Goal: Information Seeking & Learning: Learn about a topic

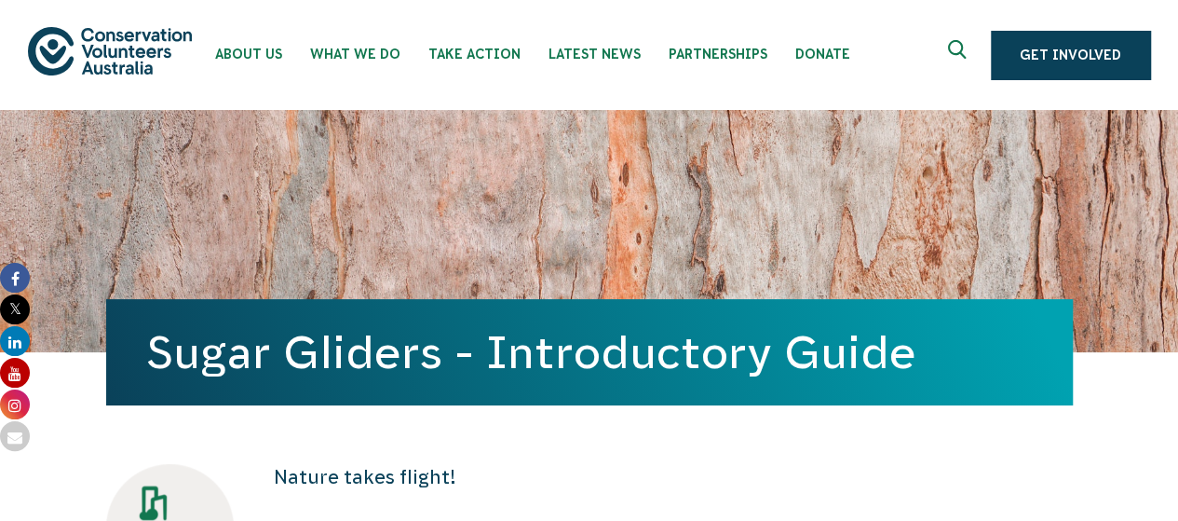
scroll to position [34, 0]
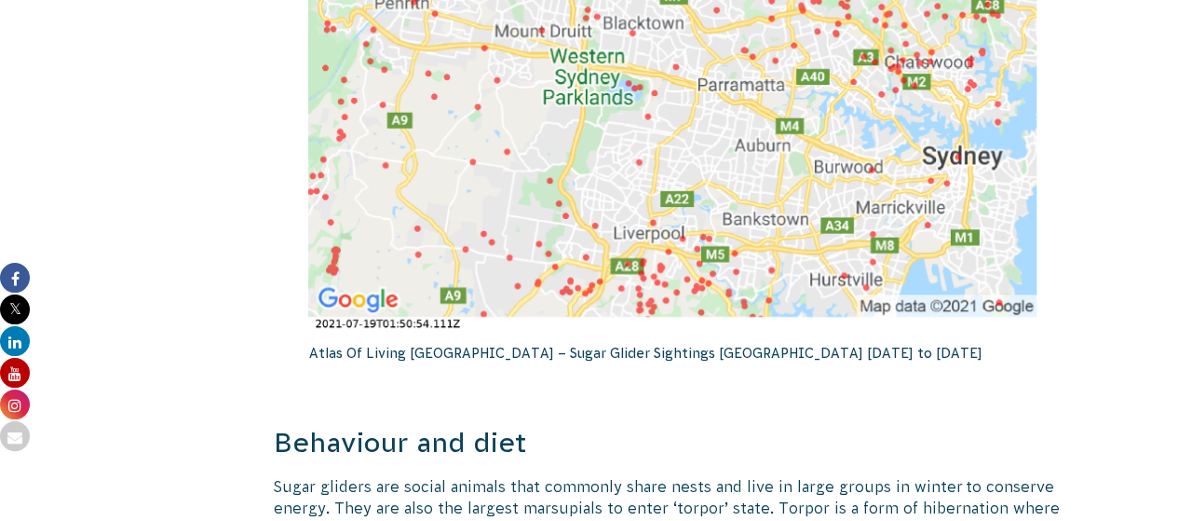
scroll to position [3331, 0]
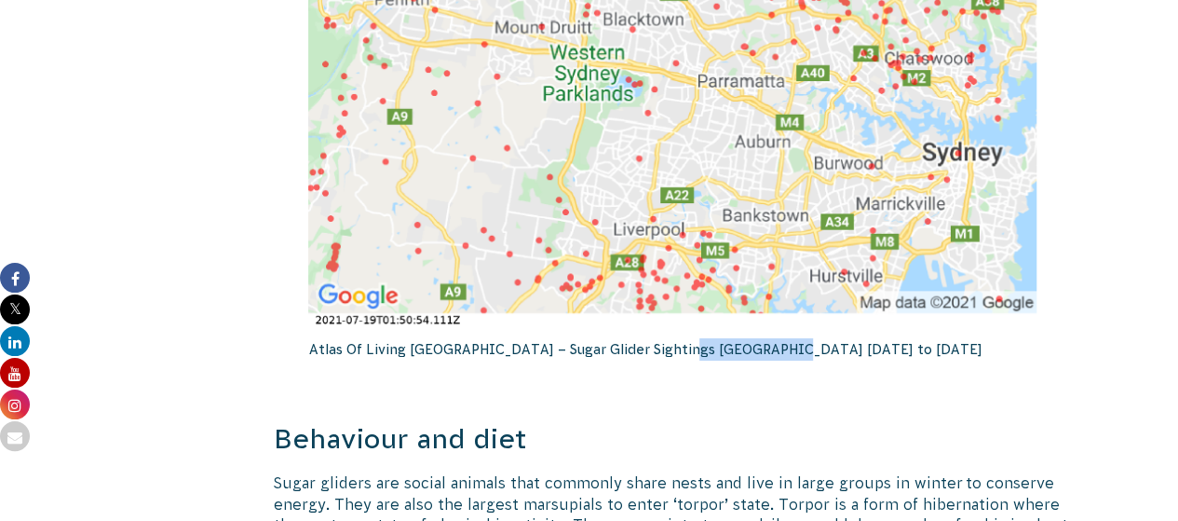
drag, startPoint x: 663, startPoint y: 326, endPoint x: 783, endPoint y: 324, distance: 119.3
click at [783, 329] on p "Atlas Of Living Australia – Sugar Glider Sightings Sydney 2010 to 2021" at bounding box center [672, 349] width 729 height 41
drag, startPoint x: 478, startPoint y: 330, endPoint x: 766, endPoint y: 345, distance: 288.3
click at [766, 345] on p "Atlas Of Living Australia – Sugar Glider Sightings Sydney 2010 to 2021" at bounding box center [672, 349] width 729 height 41
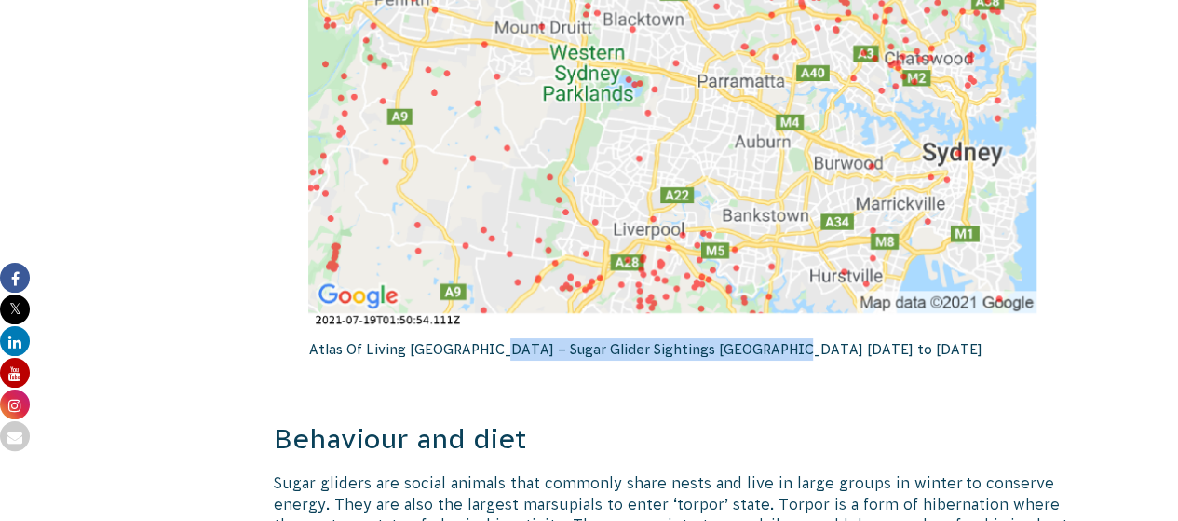
click at [766, 345] on p "Atlas Of Living Australia – Sugar Glider Sightings Sydney 2010 to 2021" at bounding box center [672, 349] width 729 height 41
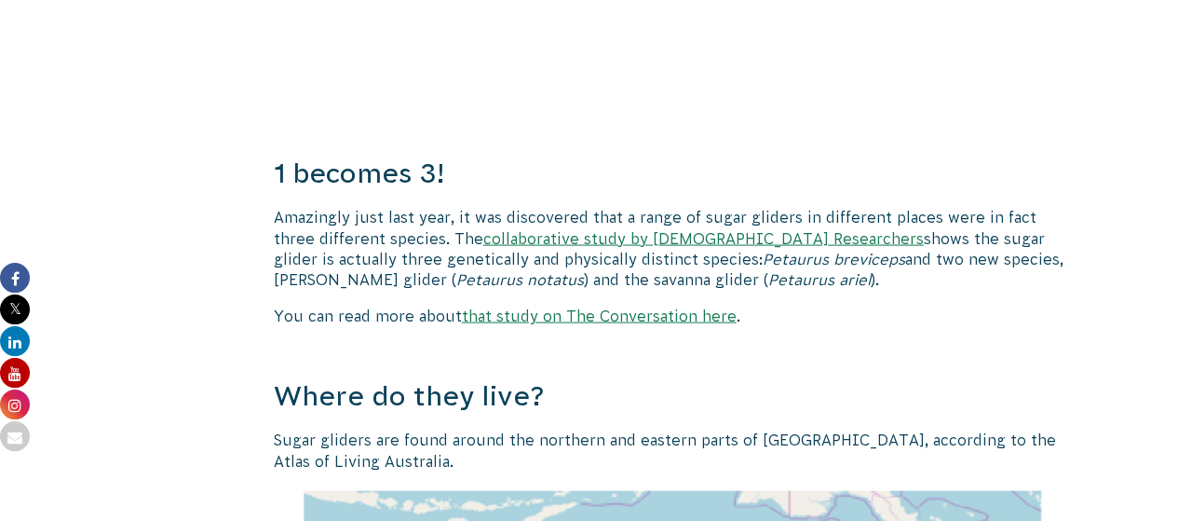
scroll to position [1806, 0]
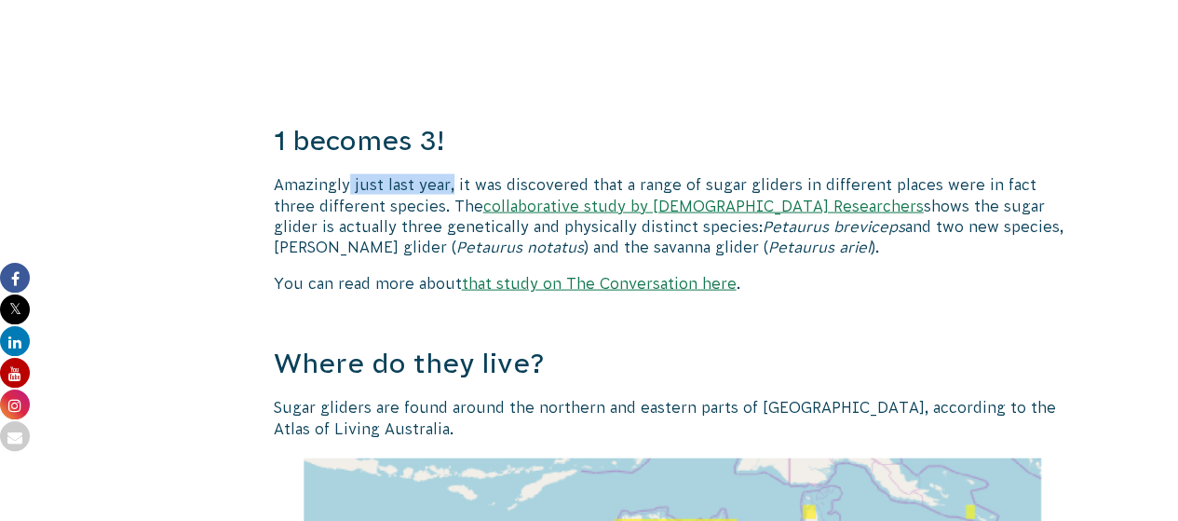
drag, startPoint x: 453, startPoint y: 177, endPoint x: 349, endPoint y: 180, distance: 103.4
click at [349, 180] on p "Amazingly just last year, it was discovered that a range of sugar gliders in di…" at bounding box center [673, 216] width 799 height 84
click at [552, 207] on link "collaborative study by Australian Researchers" at bounding box center [704, 206] width 441 height 17
click at [484, 177] on p "Amazingly just last year, it was discovered that a range of sugar gliders in di…" at bounding box center [673, 216] width 799 height 84
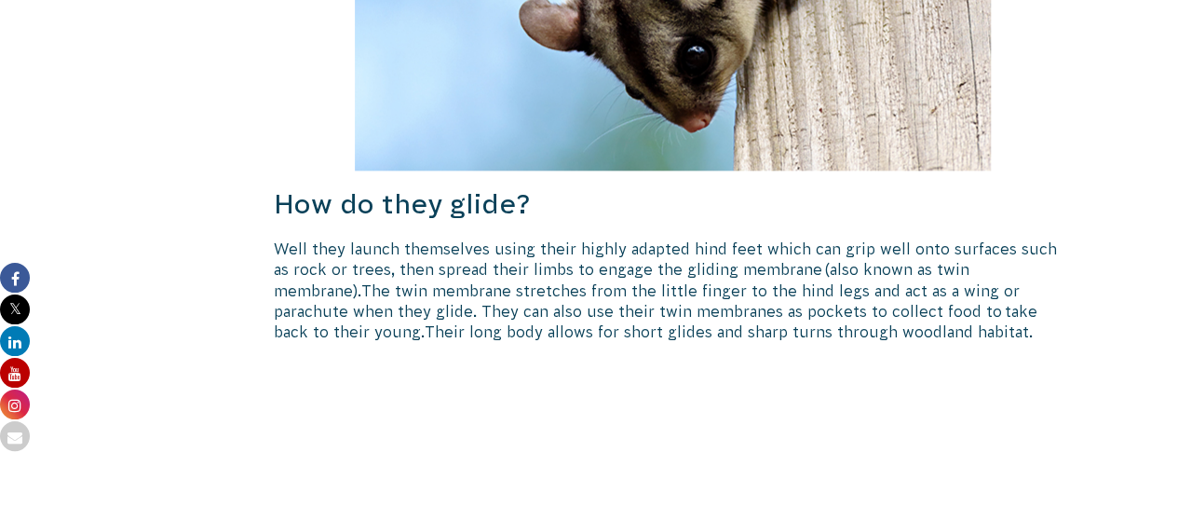
scroll to position [1069, 0]
drag, startPoint x: 645, startPoint y: 267, endPoint x: 827, endPoint y: 266, distance: 182.6
click at [827, 266] on span "Well they launch themselves using their highly adapted hind feet which can grip…" at bounding box center [665, 270] width 783 height 59
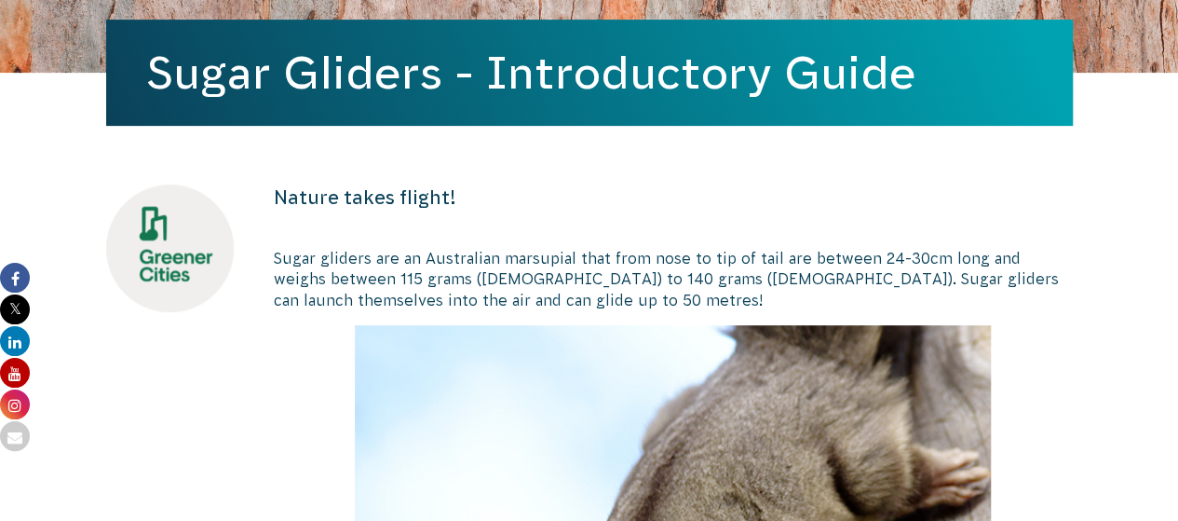
scroll to position [0, 0]
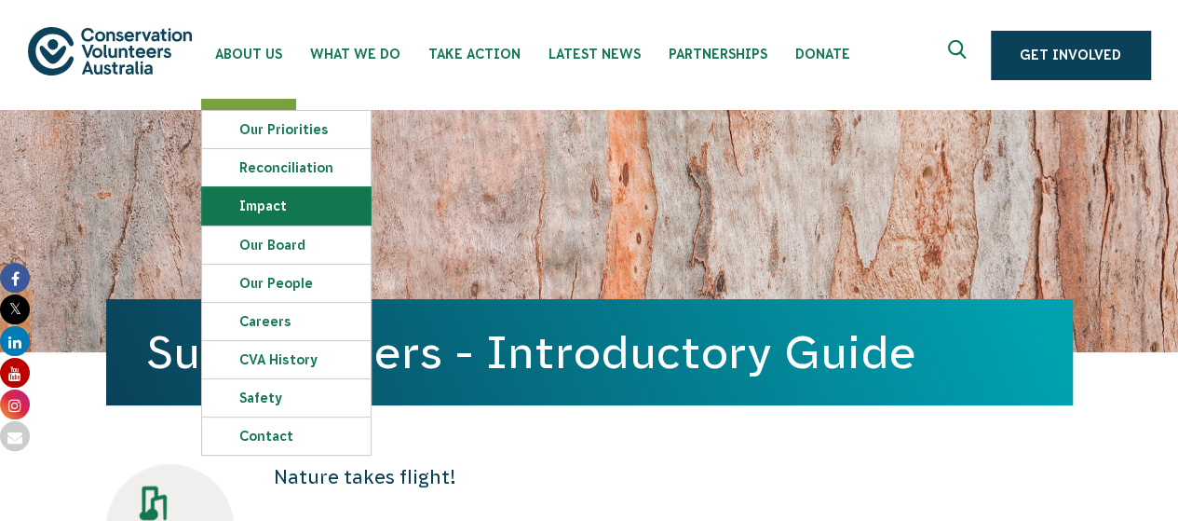
click at [331, 200] on link "Impact" at bounding box center [286, 205] width 169 height 37
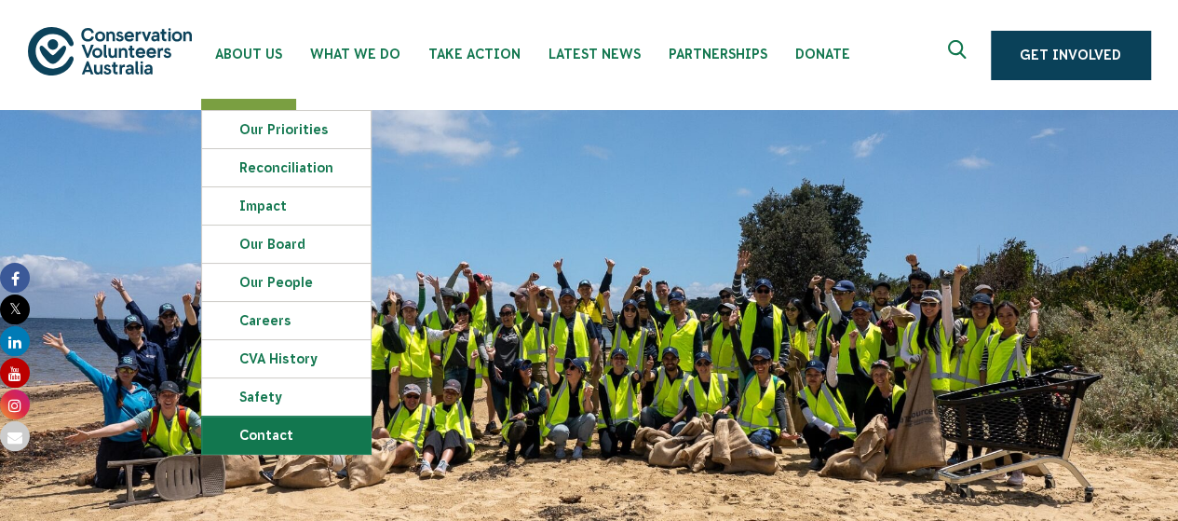
click at [273, 427] on link "Contact" at bounding box center [286, 434] width 169 height 37
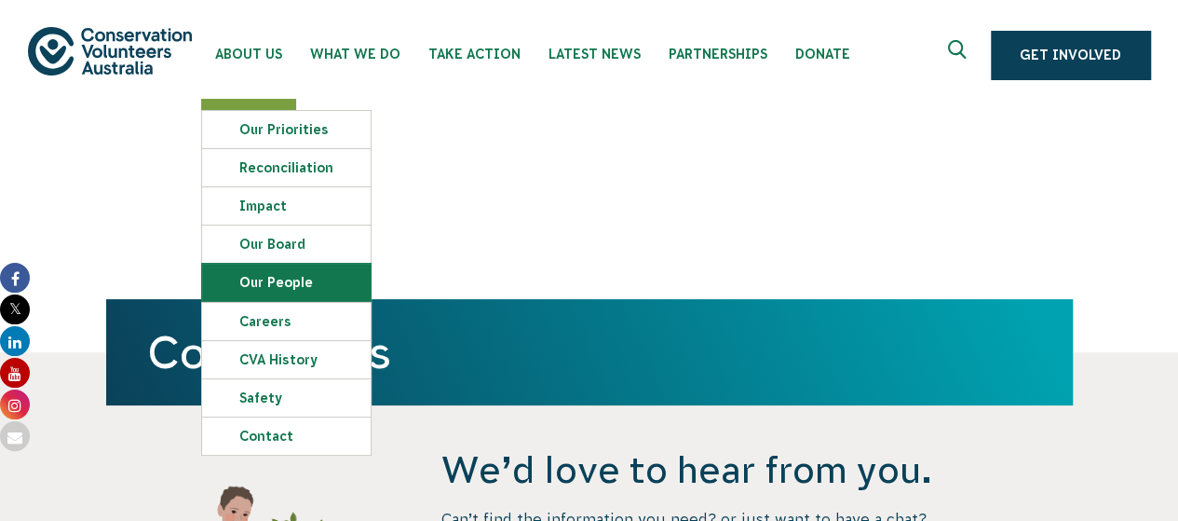
click at [278, 282] on link "Our People" at bounding box center [286, 282] width 169 height 37
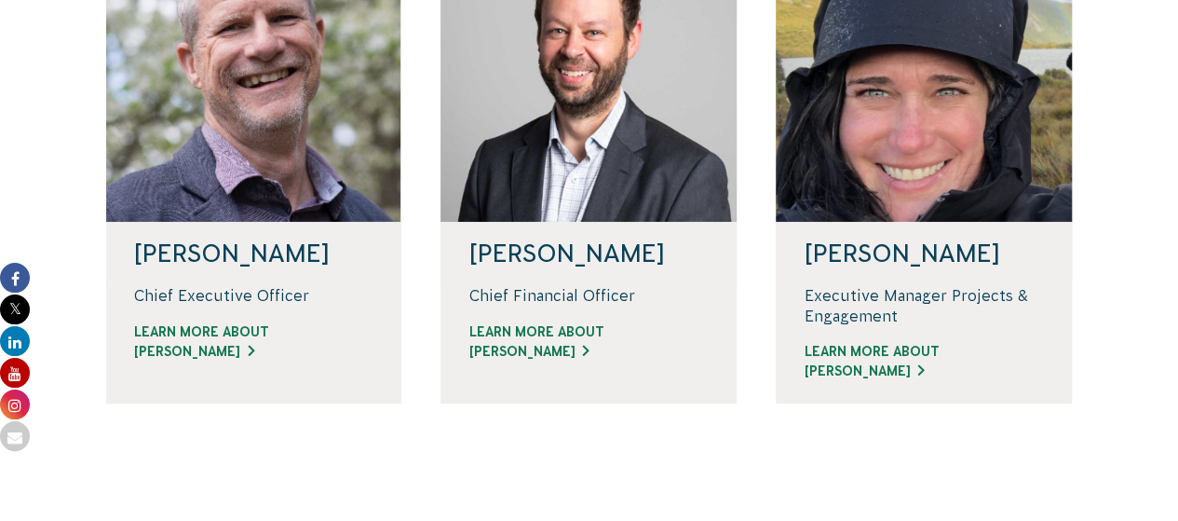
scroll to position [593, 0]
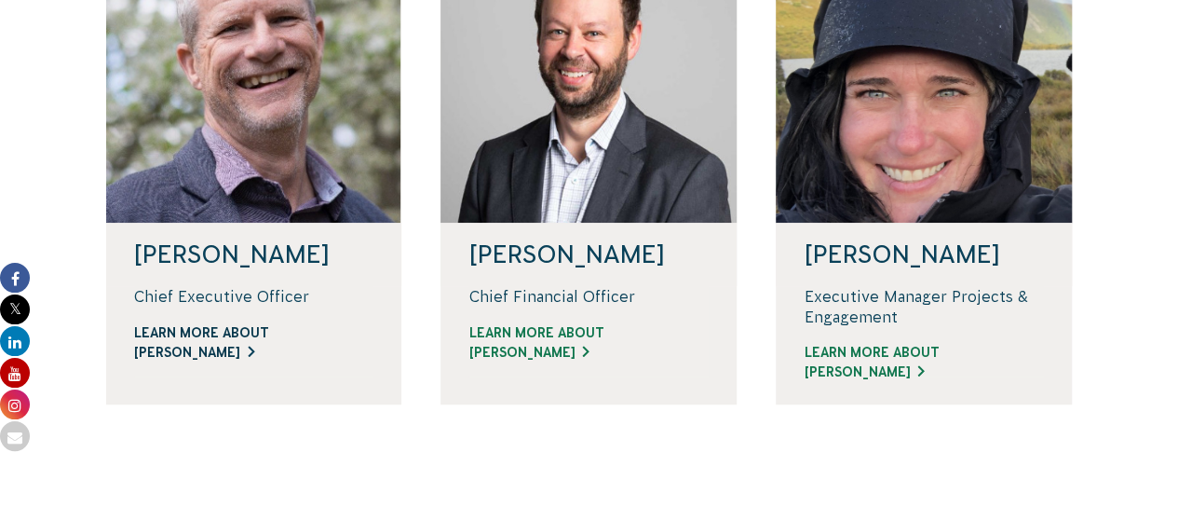
click at [225, 361] on link "Learn more about [PERSON_NAME]" at bounding box center [254, 342] width 240 height 39
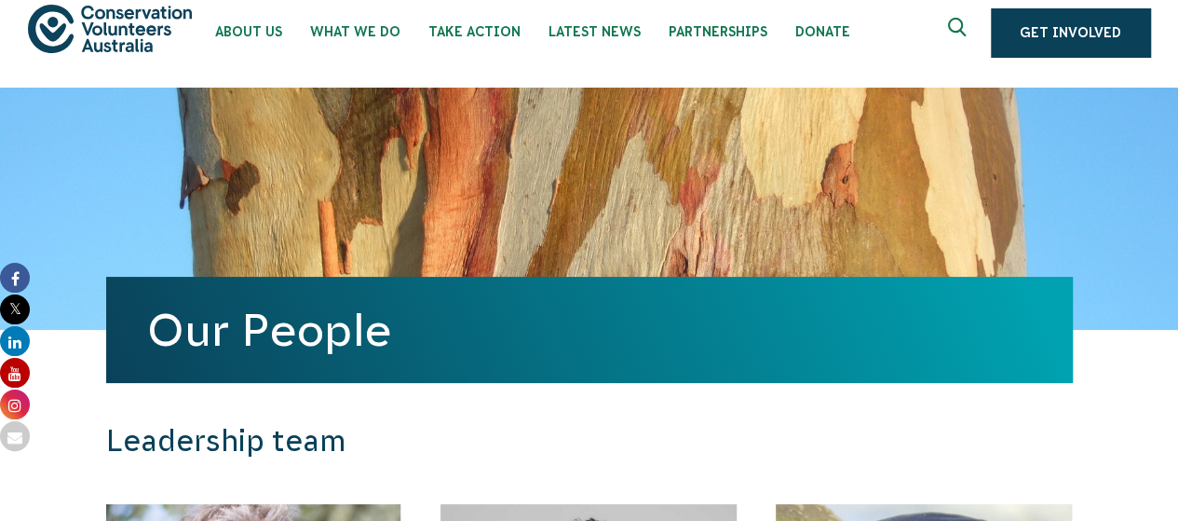
scroll to position [0, 0]
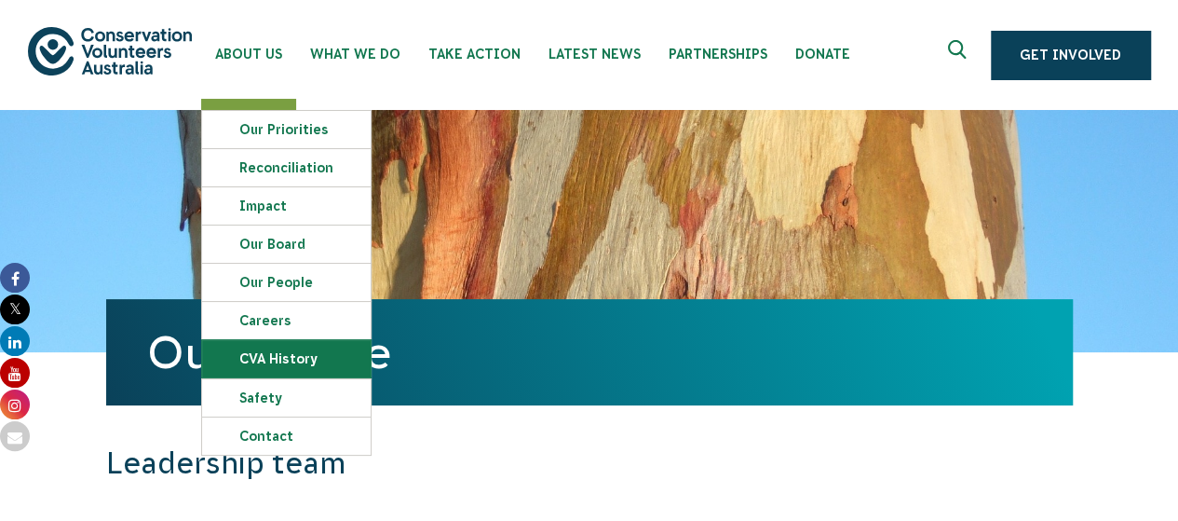
click at [337, 351] on link "CVA history" at bounding box center [286, 358] width 169 height 37
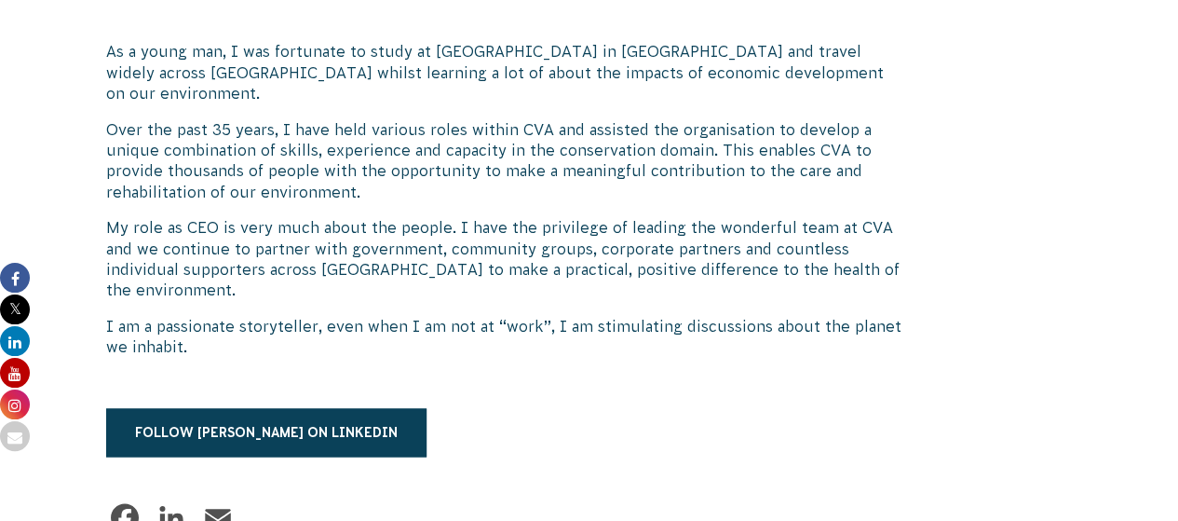
scroll to position [1223, 0]
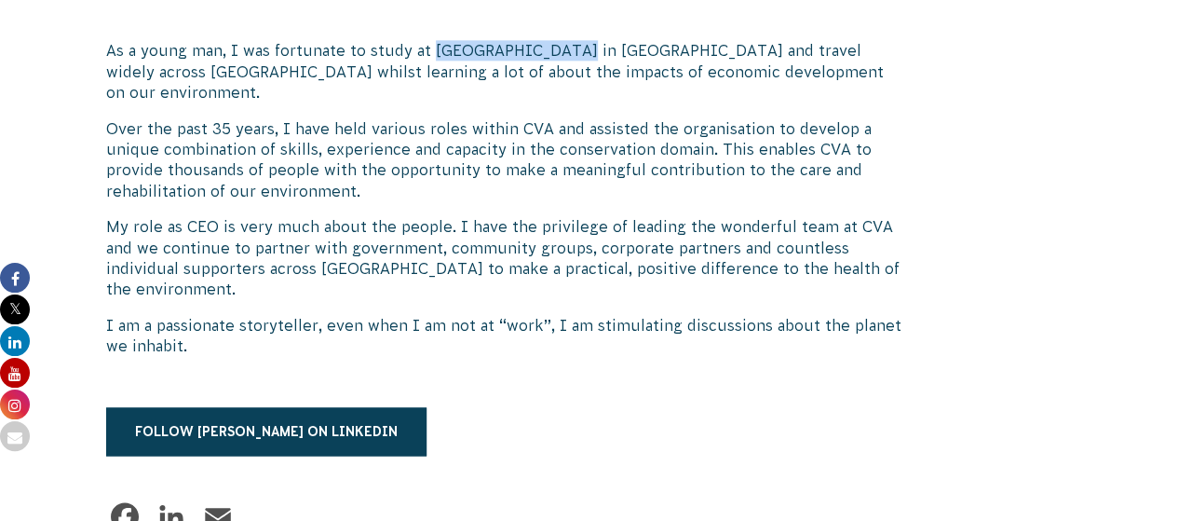
drag, startPoint x: 429, startPoint y: 55, endPoint x: 556, endPoint y: 48, distance: 126.9
click at [556, 48] on p "As a young man, I was fortunate to study at Brunel University in London and tra…" at bounding box center [505, 71] width 799 height 62
click at [598, 96] on div "Phil Harrison CEO As a young man, I was fortunate to study at Brunel University…" at bounding box center [505, 3] width 799 height 1078
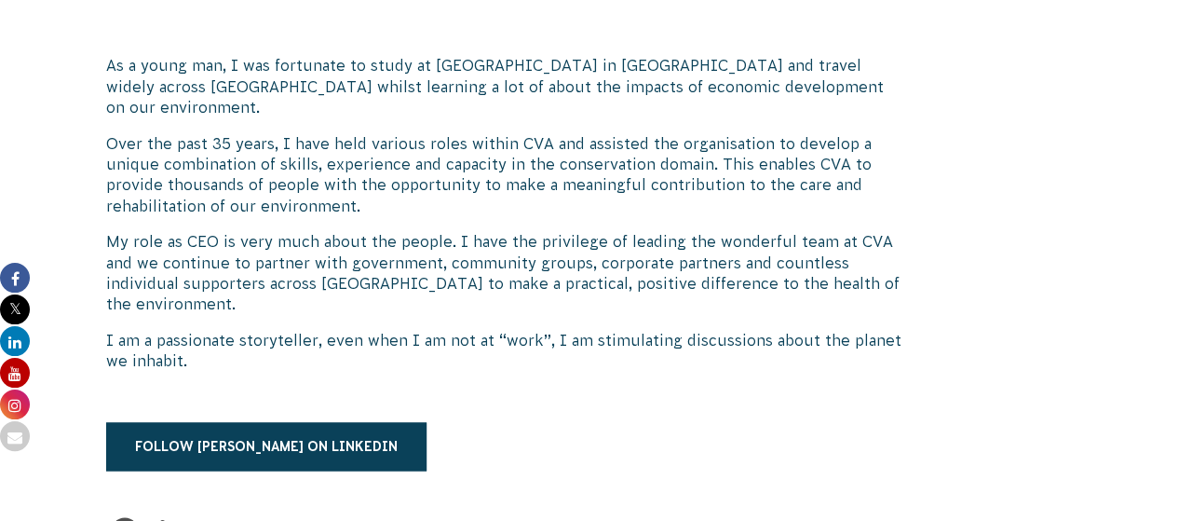
scroll to position [1206, 0]
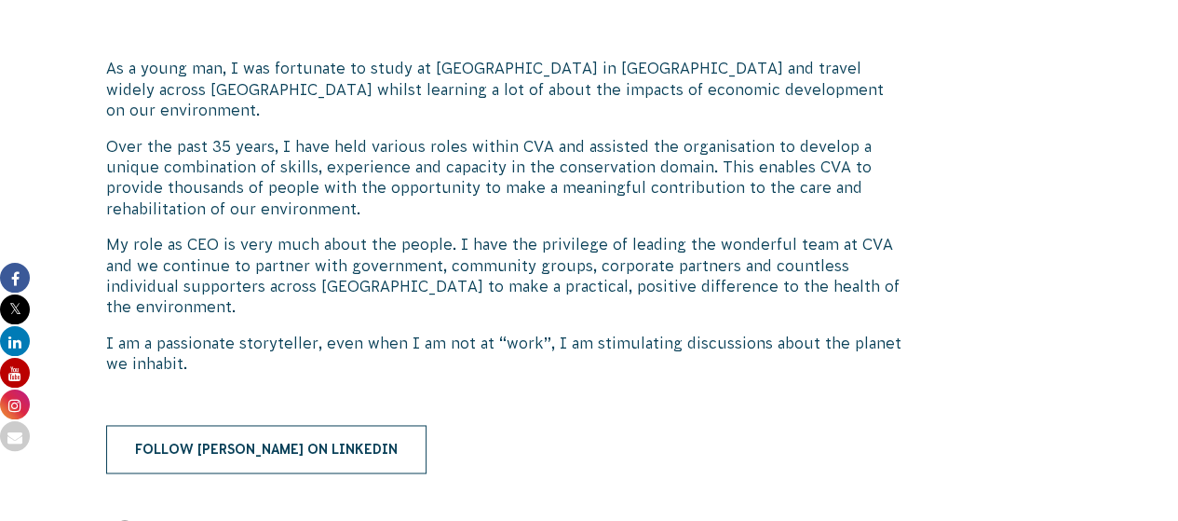
click at [287, 433] on link "Follow Phil on LinkedIn" at bounding box center [266, 449] width 320 height 48
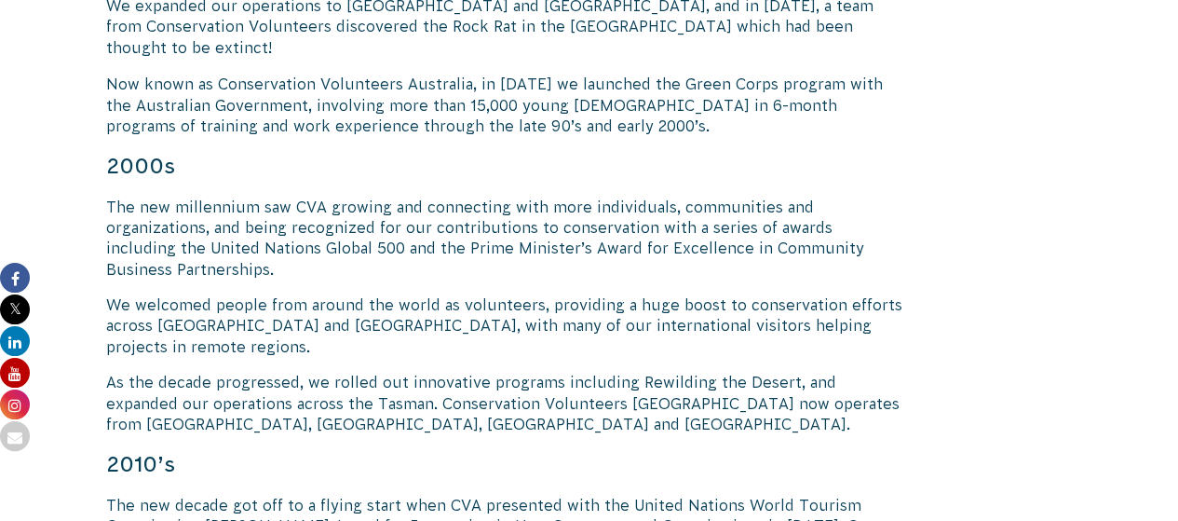
scroll to position [1724, 0]
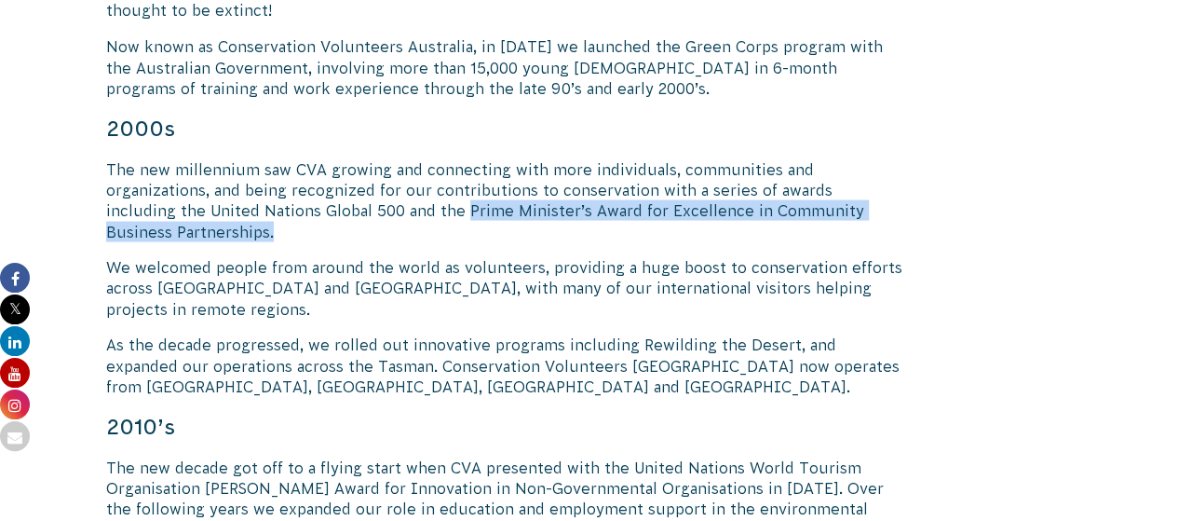
drag, startPoint x: 311, startPoint y: 169, endPoint x: 879, endPoint y: 161, distance: 568.3
click at [879, 161] on p "The new millennium saw CVA growing and connecting with more individuals, commun…" at bounding box center [505, 200] width 799 height 84
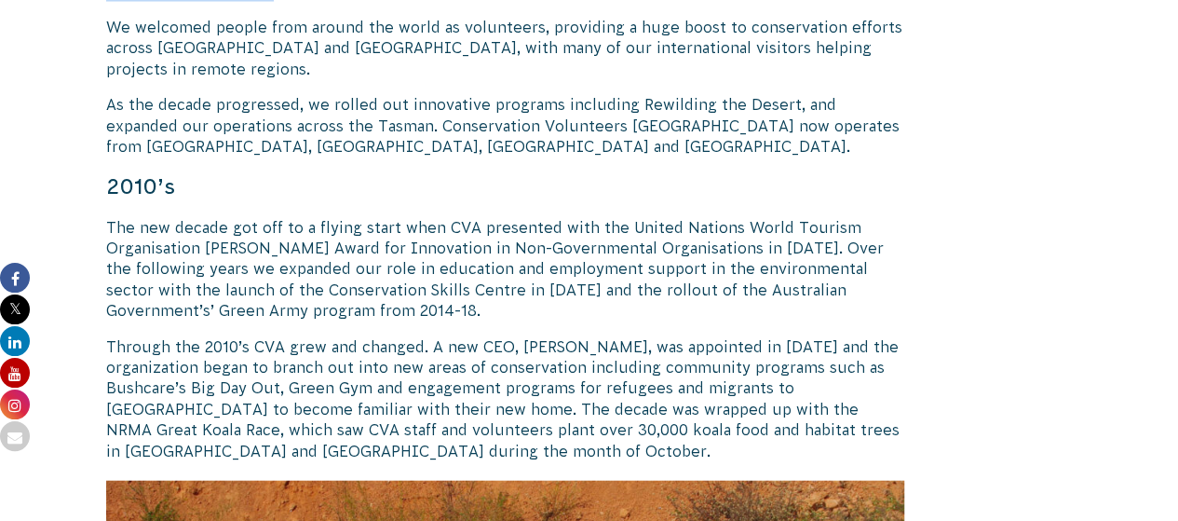
scroll to position [1965, 0]
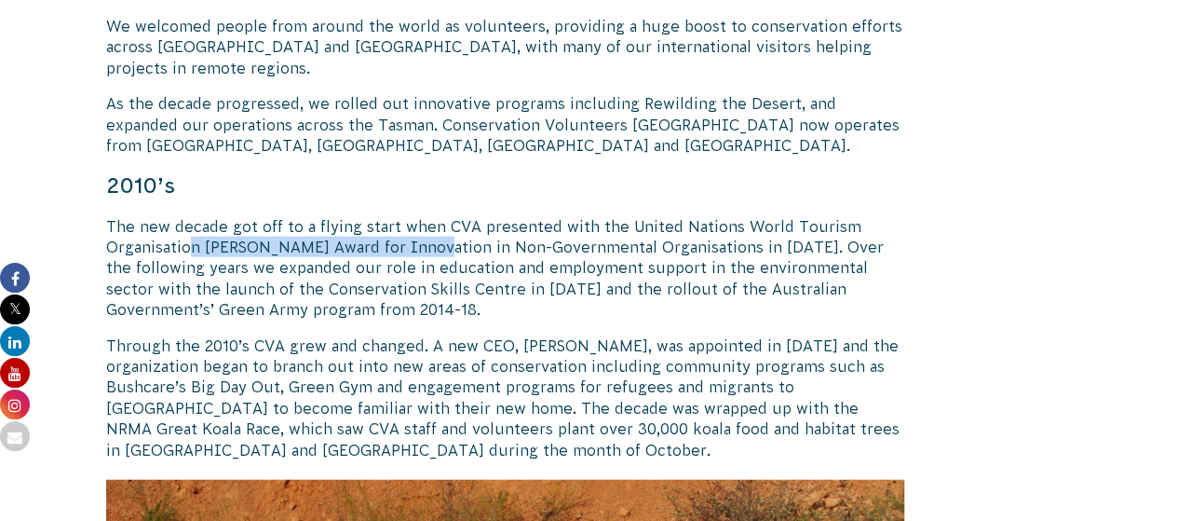
drag, startPoint x: 187, startPoint y: 165, endPoint x: 425, endPoint y: 168, distance: 237.6
click at [425, 216] on p "The new decade got off to a flying start when CVA presented with the United Nat…" at bounding box center [505, 268] width 799 height 104
click at [509, 239] on div "“What was started in [DATE] by [PERSON_NAME], [PERSON_NAME], as a small group p…" at bounding box center [505, 2] width 799 height 2933
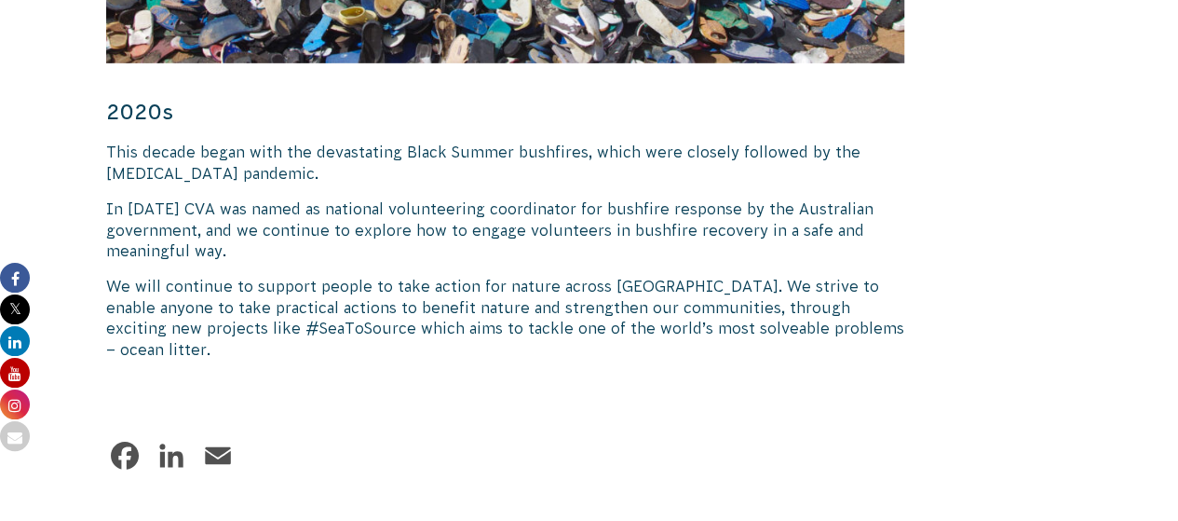
scroll to position [2953, 0]
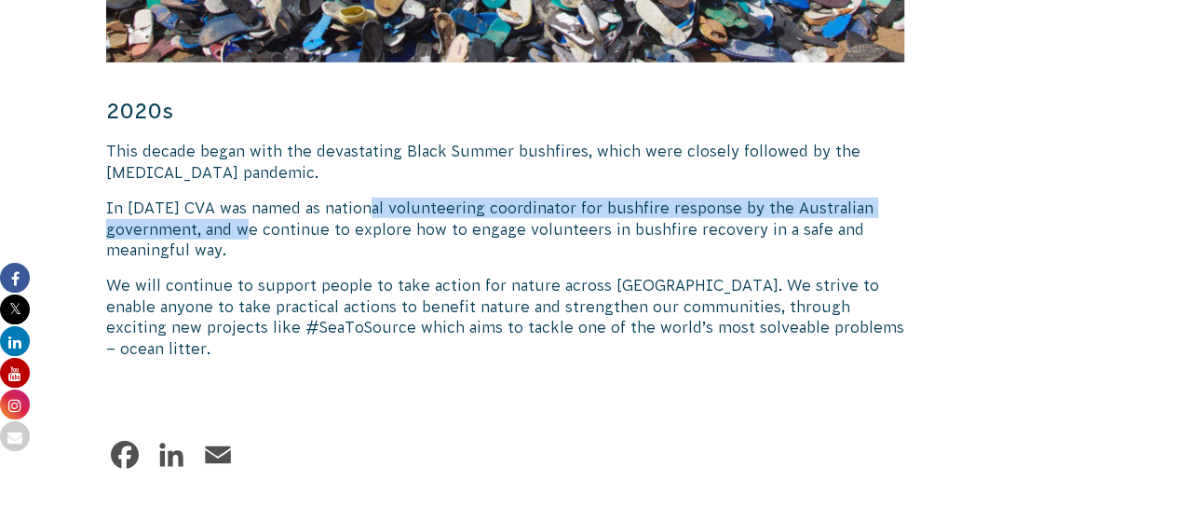
drag, startPoint x: 372, startPoint y: 124, endPoint x: 279, endPoint y: 153, distance: 97.5
click at [279, 198] on p "In [DATE] CVA was named as national volunteering coordinator for bushfire respo…" at bounding box center [505, 229] width 799 height 62
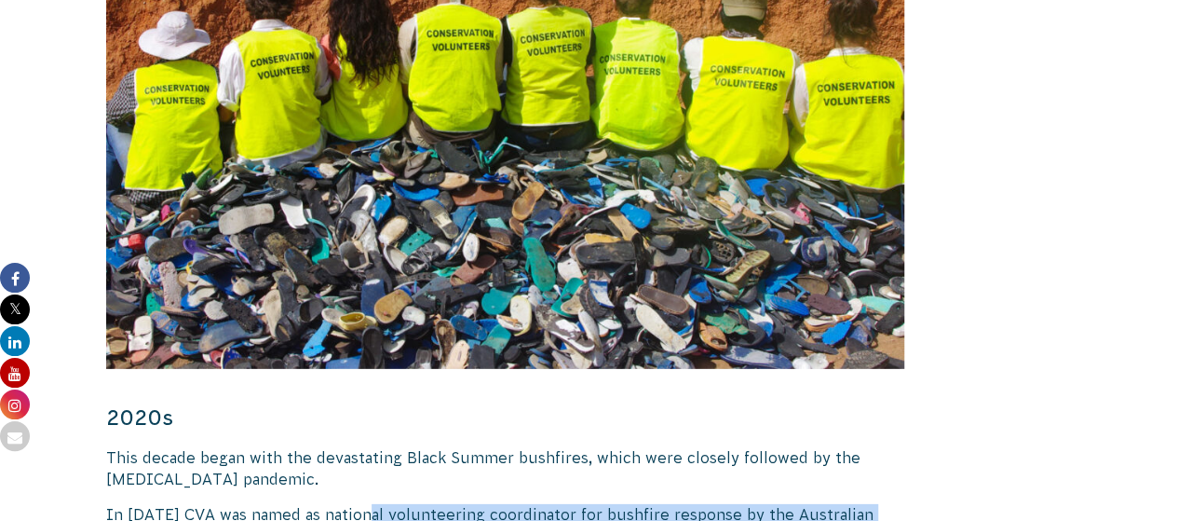
scroll to position [2646, 0]
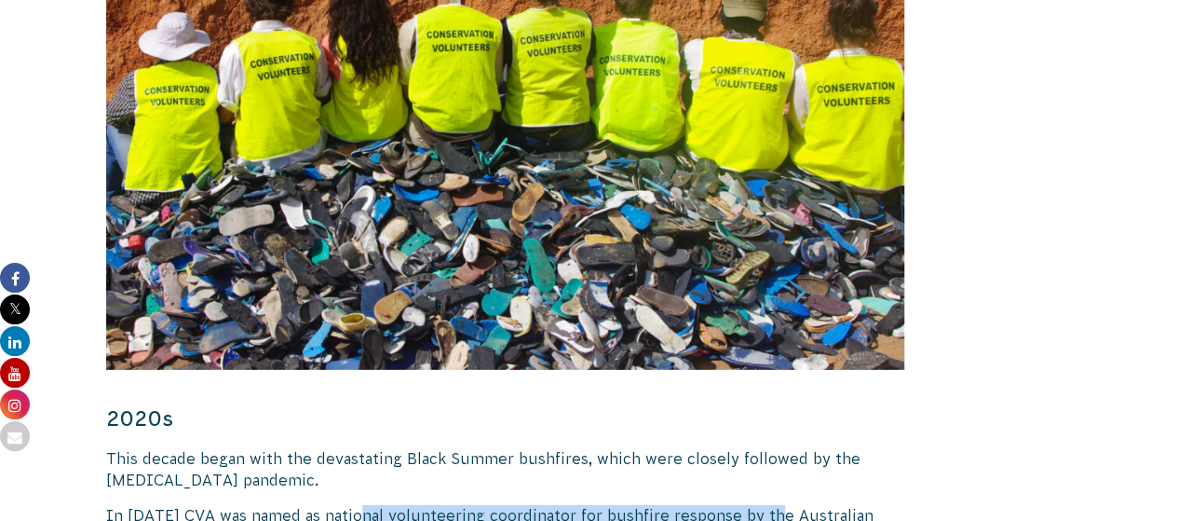
drag, startPoint x: 371, startPoint y: 431, endPoint x: 777, endPoint y: 427, distance: 406.2
copy p "national volunteering coordinator for bushfire response"
